Goal: Check status: Check status

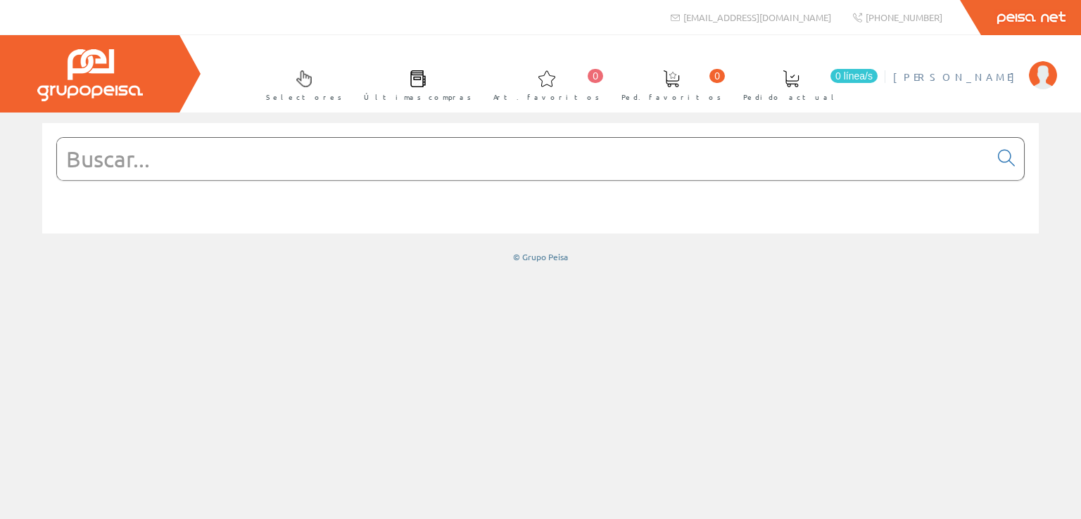
click at [1050, 74] on img at bounding box center [1043, 75] width 28 height 28
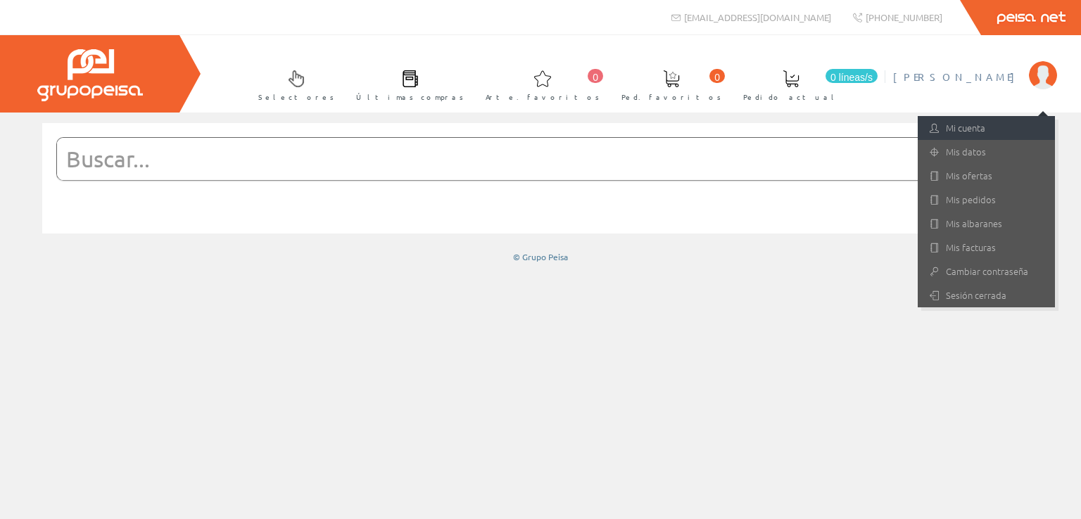
click at [969, 127] on font "Mi cuenta" at bounding box center [965, 127] width 39 height 13
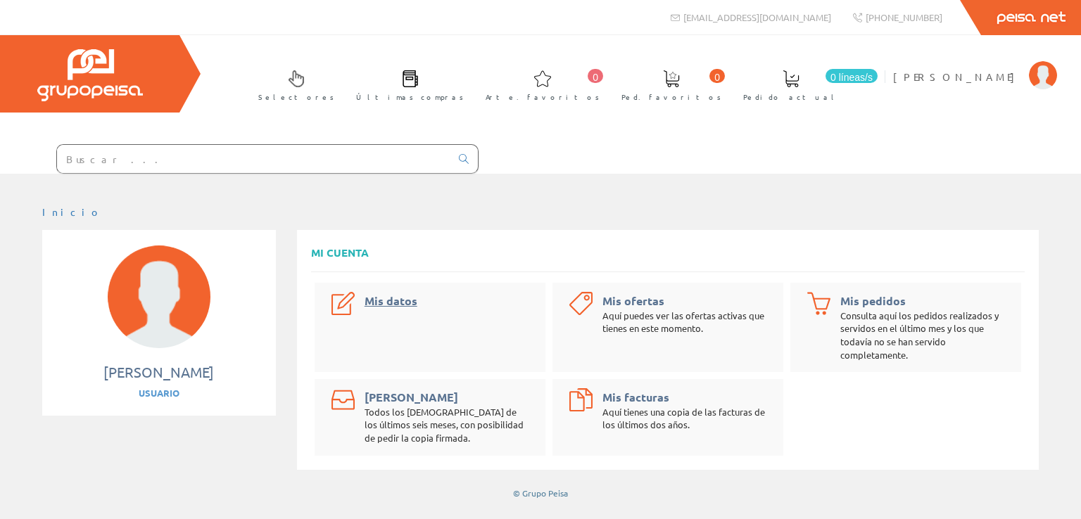
click at [383, 303] on font "Mis datos" at bounding box center [391, 300] width 53 height 15
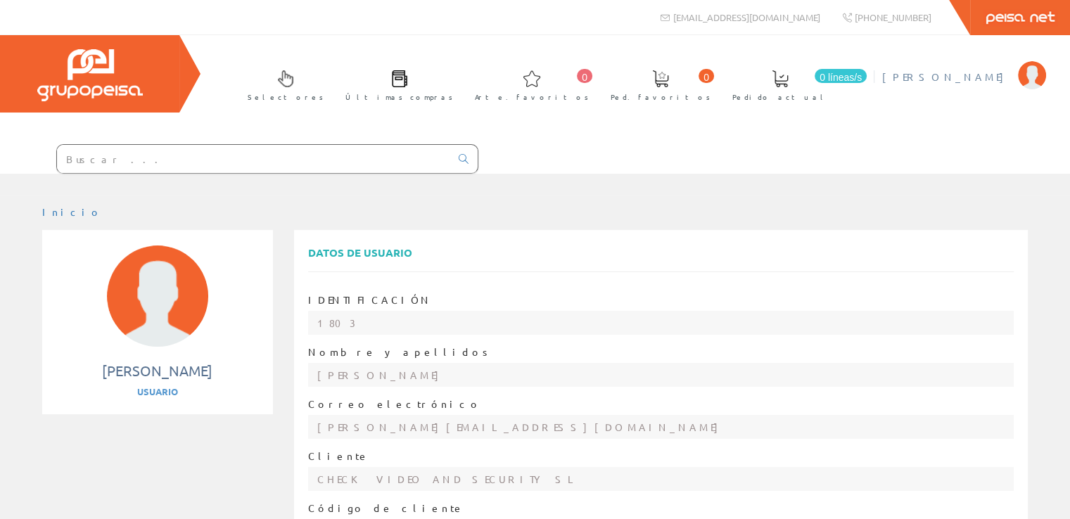
click at [1008, 75] on font "Vicente Ocaña" at bounding box center [946, 76] width 129 height 13
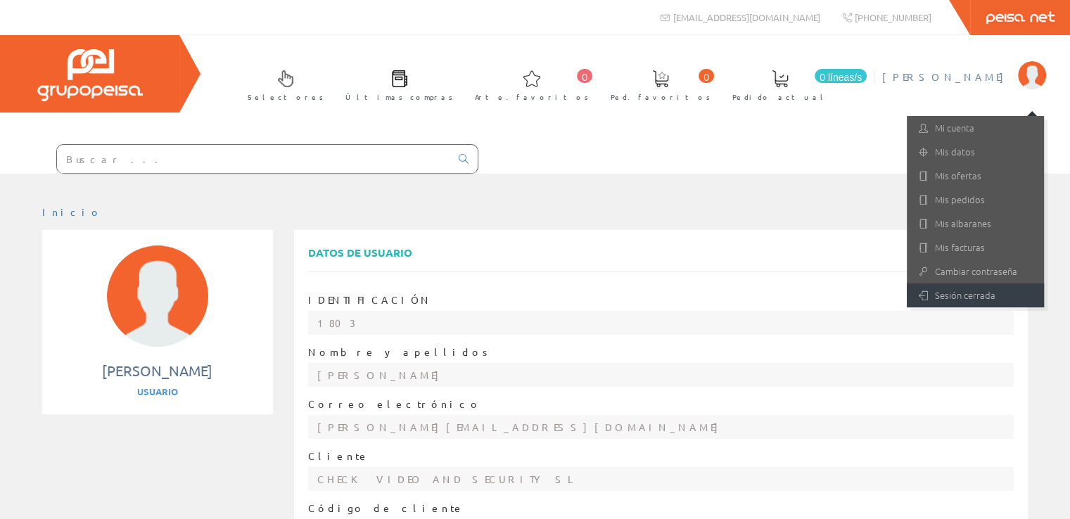
click at [960, 296] on font "Sesión cerrada" at bounding box center [965, 295] width 61 height 13
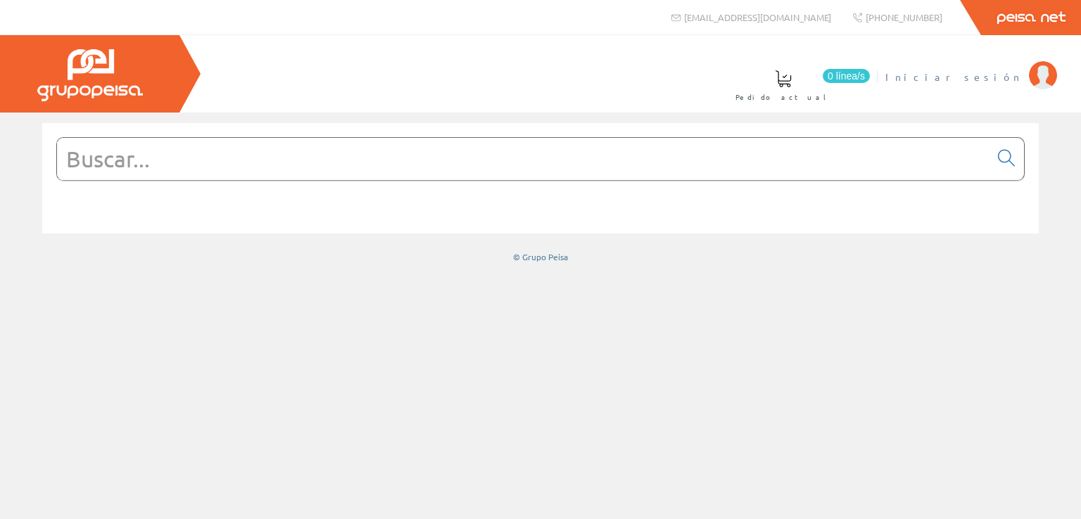
click at [986, 80] on span "Iniciar sesión" at bounding box center [953, 77] width 137 height 14
click at [1030, 72] on img at bounding box center [1043, 75] width 28 height 28
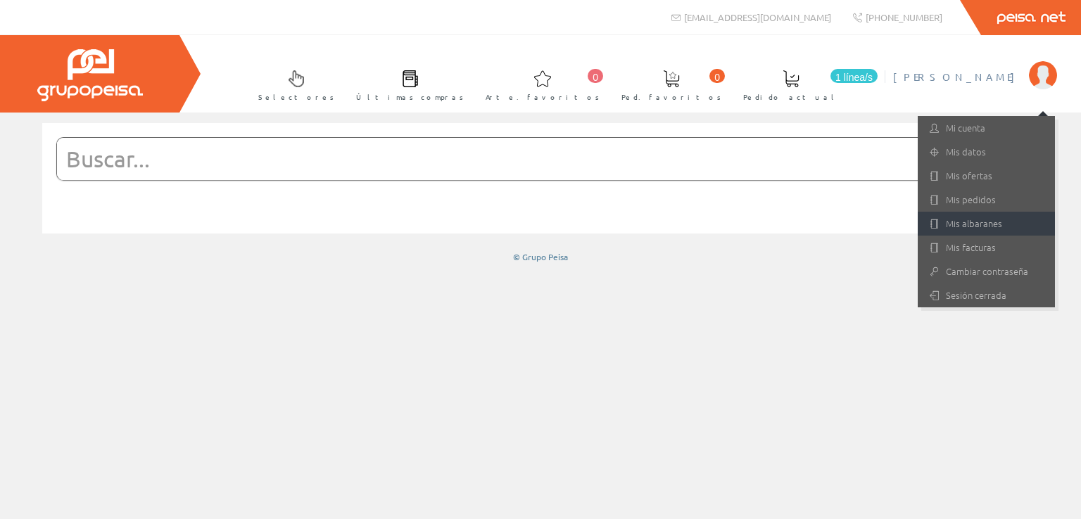
click at [976, 221] on font "Mis albaranes" at bounding box center [974, 223] width 56 height 13
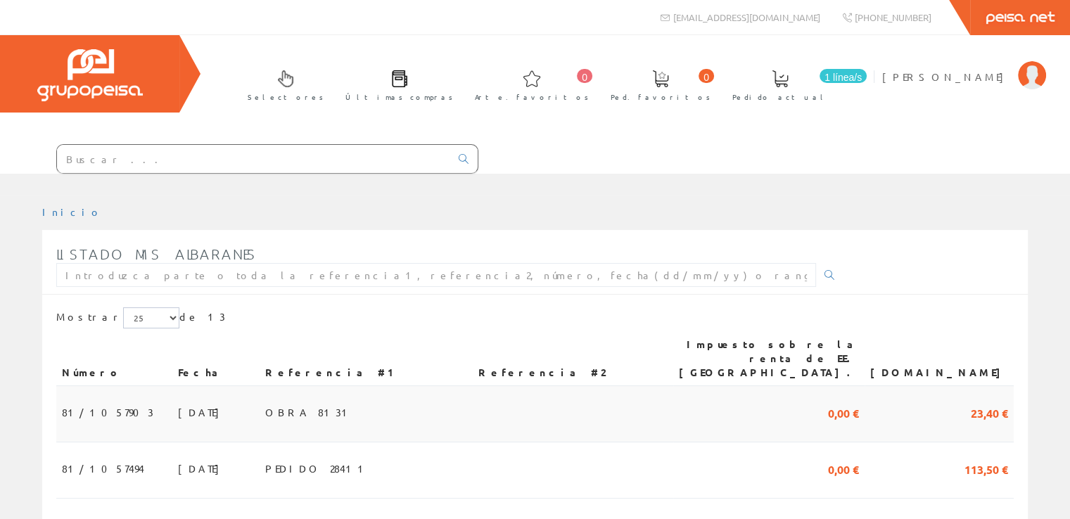
click at [93, 406] on font "81/1057903" at bounding box center [107, 412] width 91 height 13
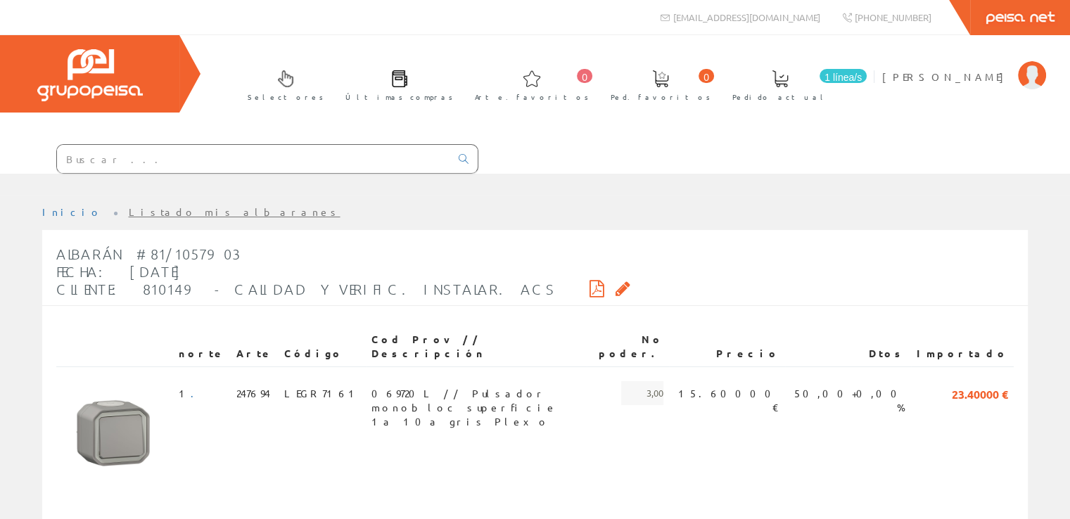
click at [616, 285] on icon at bounding box center [623, 289] width 15 height 10
